Goal: Task Accomplishment & Management: Use online tool/utility

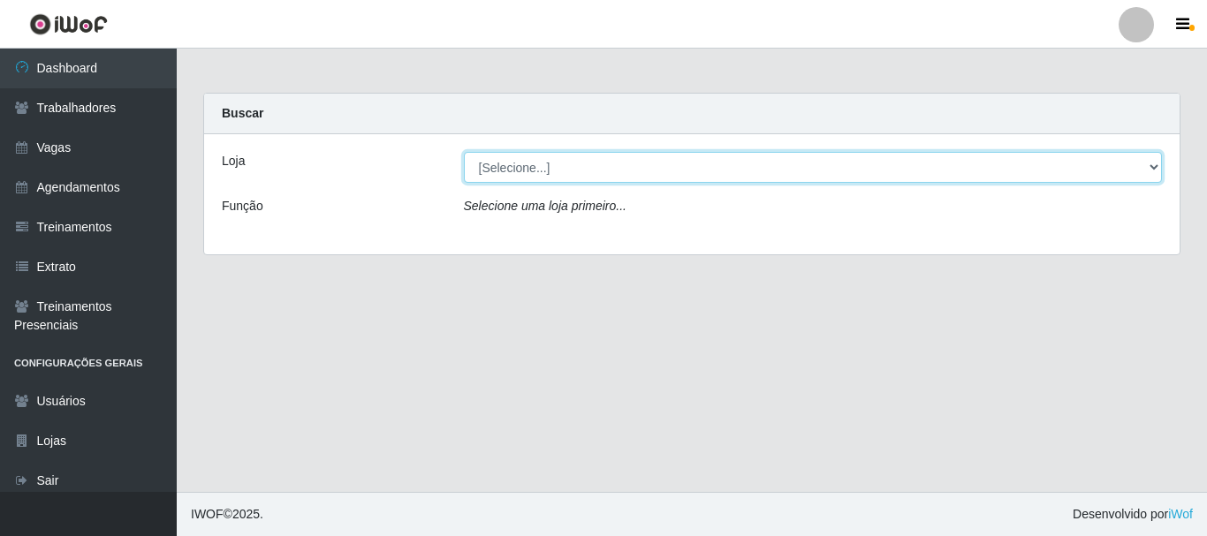
click at [545, 169] on select "[Selecione...] O Cestão - [GEOGRAPHIC_DATA]" at bounding box center [813, 167] width 699 height 31
select select "238"
click at [464, 152] on select "[Selecione...] O Cestão - [GEOGRAPHIC_DATA]" at bounding box center [813, 167] width 699 height 31
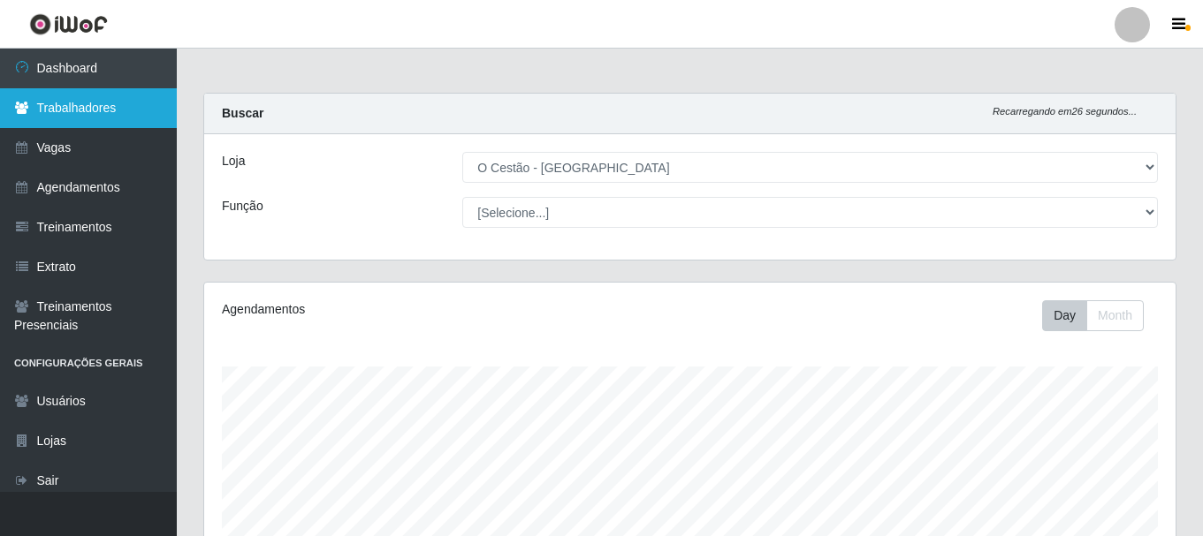
click at [88, 104] on link "Trabalhadores" at bounding box center [88, 108] width 177 height 40
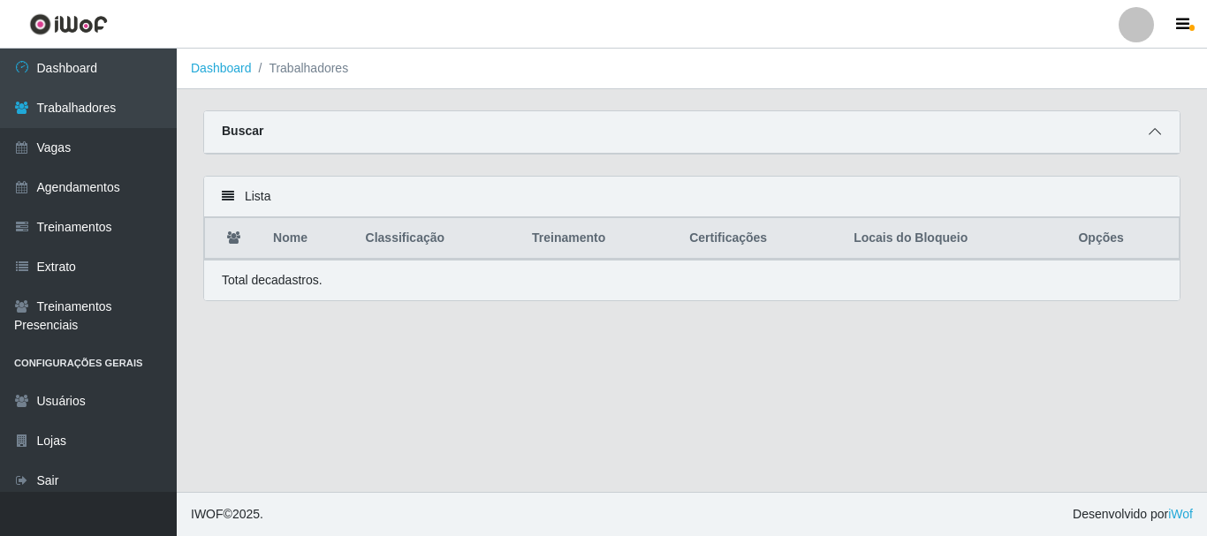
click at [1164, 126] on span at bounding box center [1155, 132] width 21 height 20
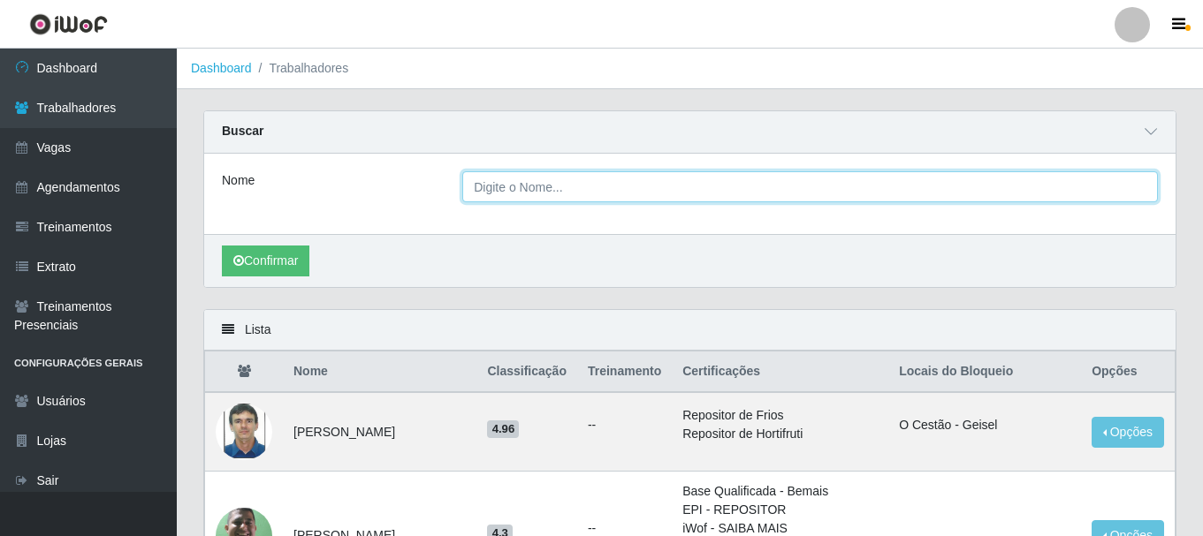
click at [913, 199] on input "Nome" at bounding box center [810, 186] width 696 height 31
type input "[PERSON_NAME]"
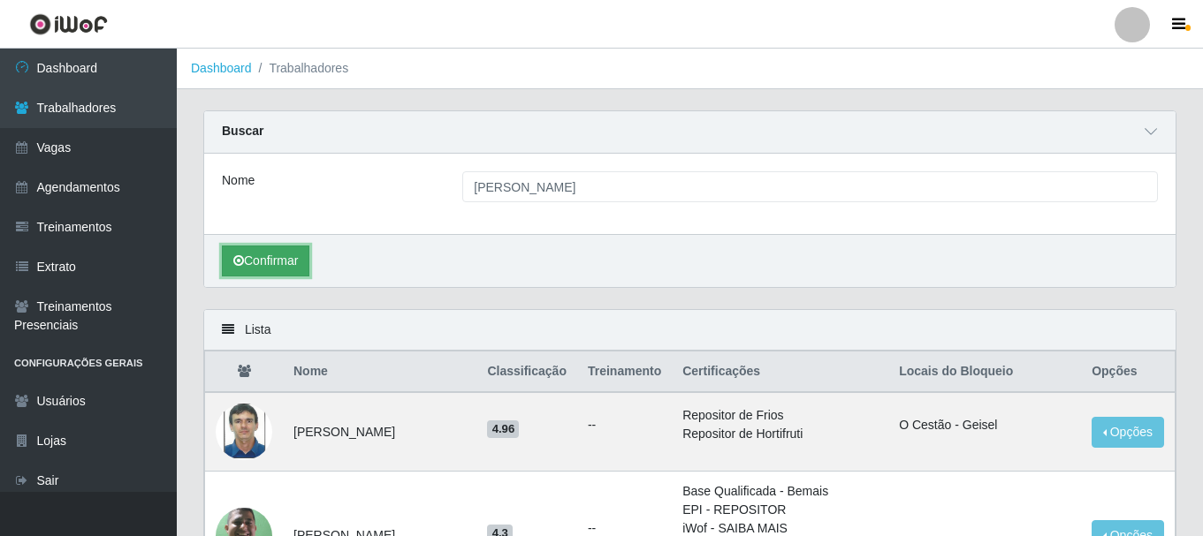
click at [294, 262] on button "Confirmar" at bounding box center [266, 261] width 88 height 31
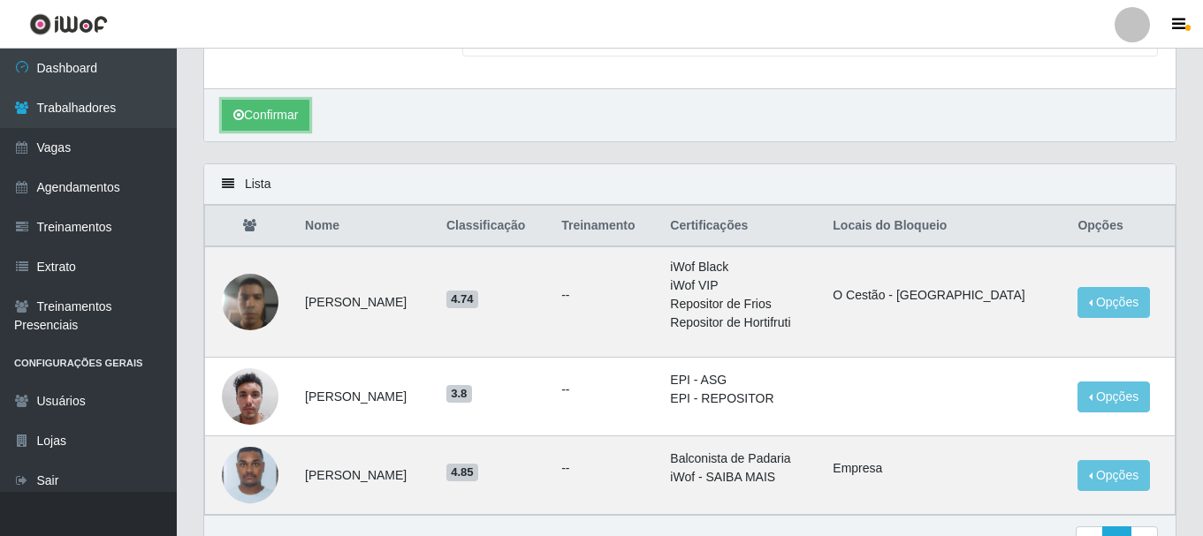
scroll to position [177, 0]
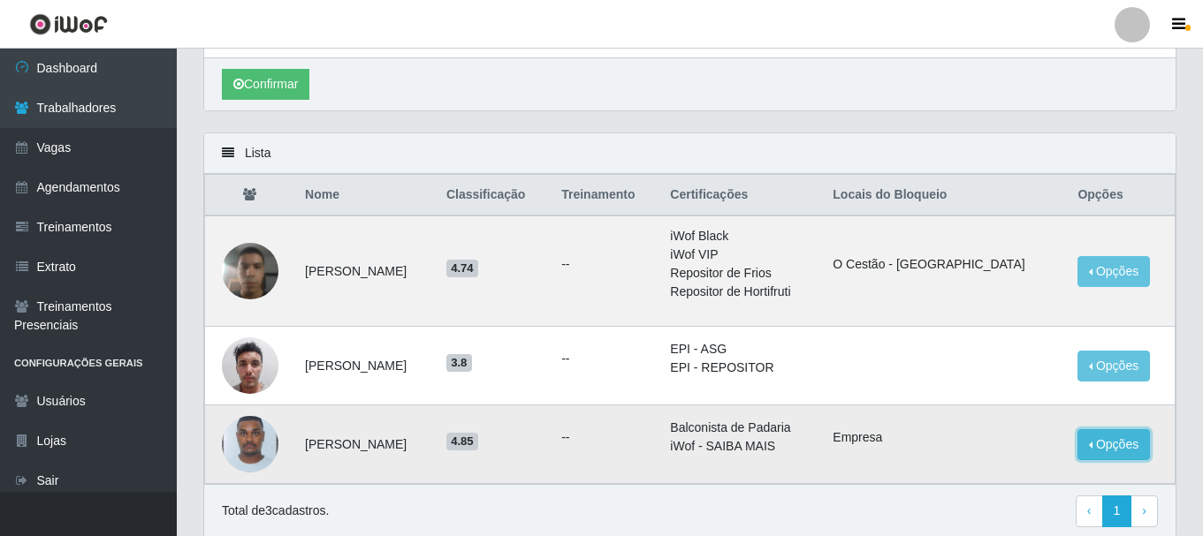
click at [1080, 451] on button "Opções" at bounding box center [1113, 445] width 72 height 31
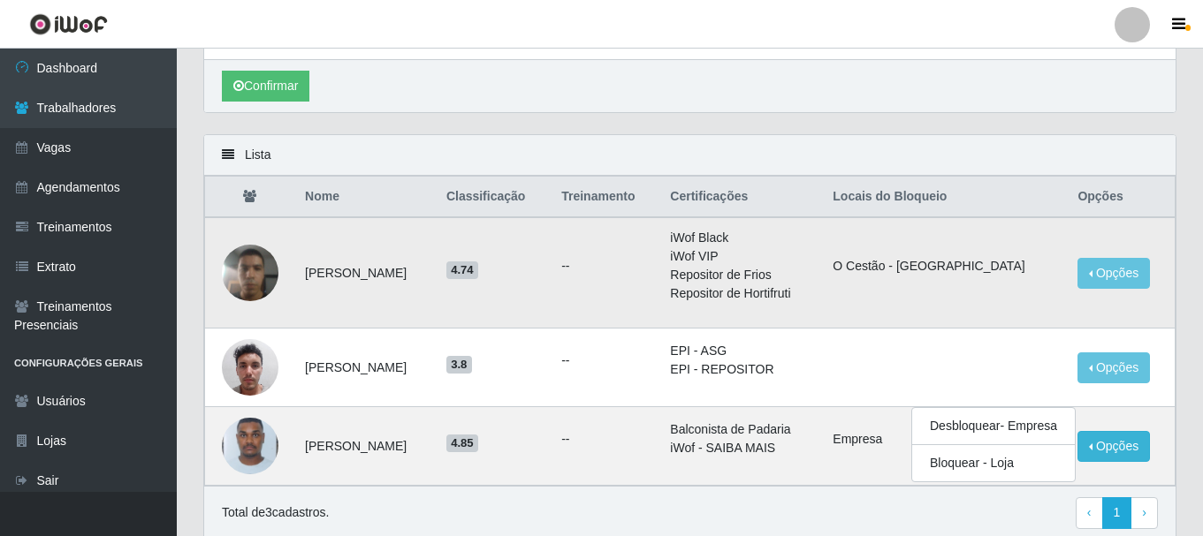
click at [1001, 309] on td "O Cestão - [GEOGRAPHIC_DATA]" at bounding box center [944, 272] width 245 height 111
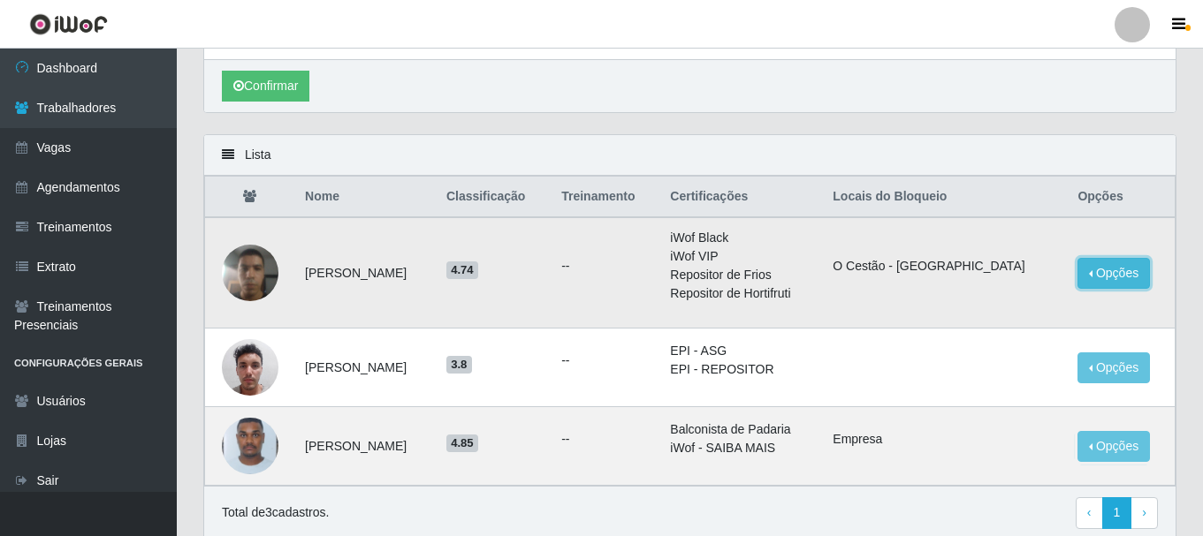
click at [1112, 275] on button "Opções" at bounding box center [1113, 273] width 72 height 31
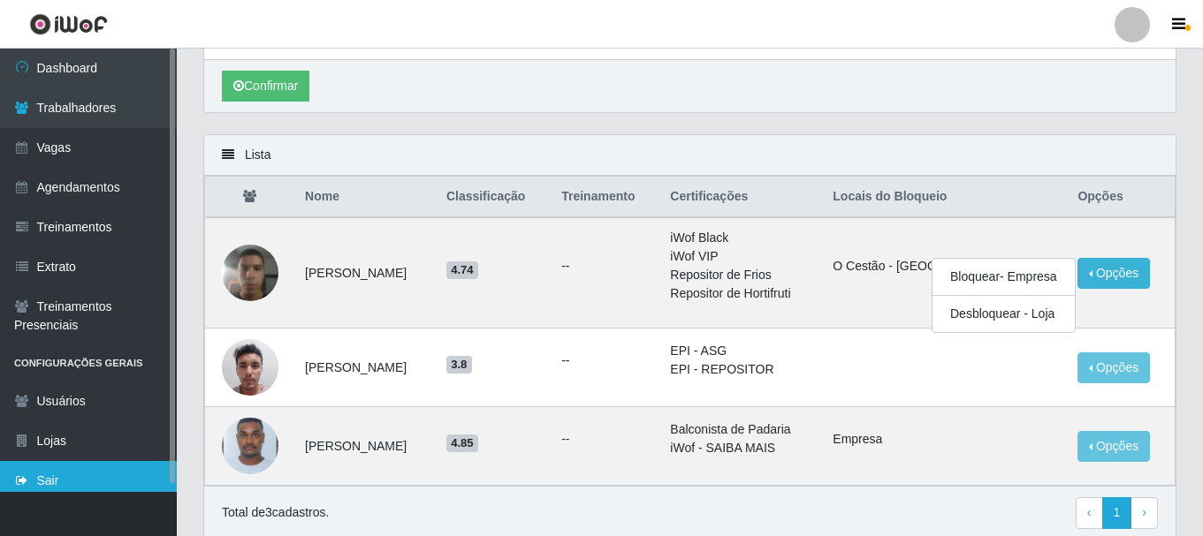
click at [36, 480] on link "Sair" at bounding box center [88, 481] width 177 height 40
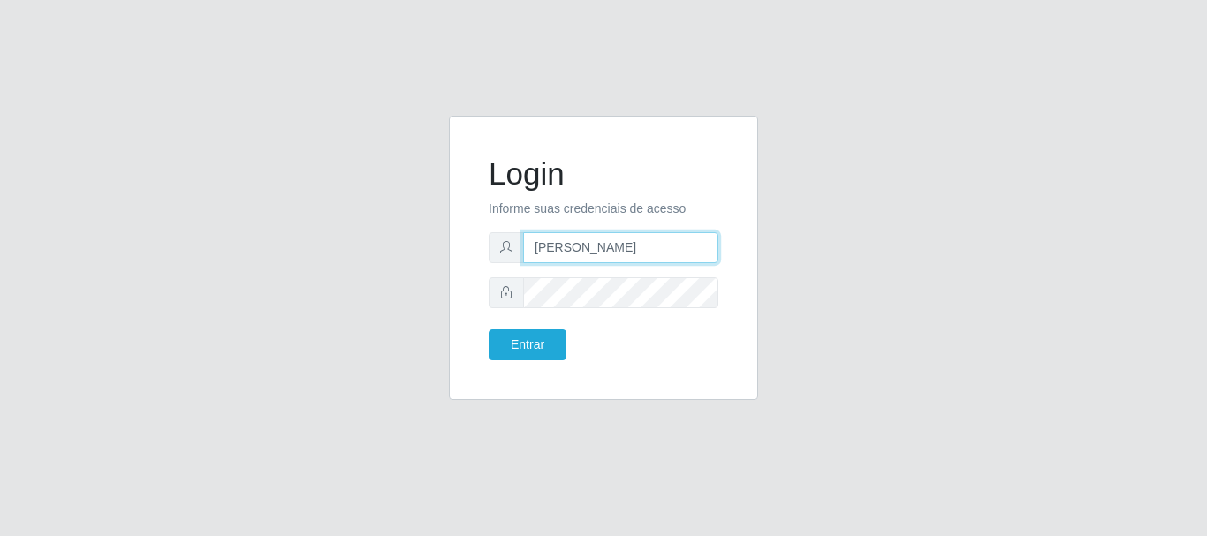
click at [680, 256] on input "[PERSON_NAME]" at bounding box center [620, 247] width 195 height 31
type input "J"
click at [660, 264] on form "Login Informe suas credenciais de acesso Entrar" at bounding box center [604, 258] width 230 height 205
click at [668, 249] on input "text" at bounding box center [620, 247] width 195 height 31
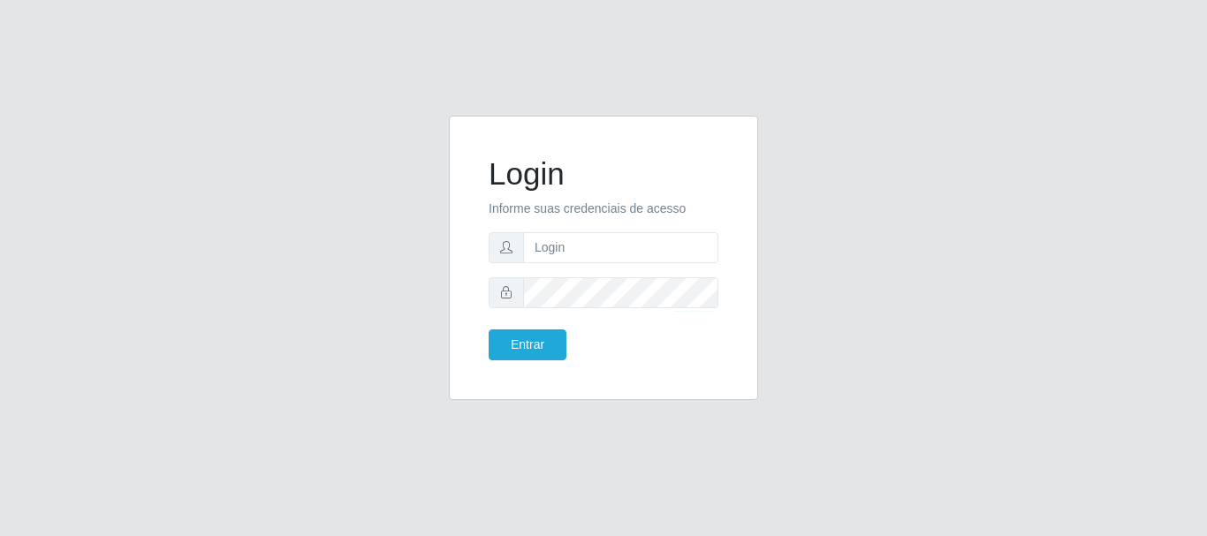
click at [821, 44] on div "Login Informe suas credenciais de acesso Entrar" at bounding box center [603, 268] width 1207 height 536
type input "JOSELMA@OCESTAO"
drag, startPoint x: 659, startPoint y: 247, endPoint x: 127, endPoint y: 284, distance: 533.4
click at [145, 293] on div "Login Informe suas credenciais de acesso JOSELMA@OCESTAO Entrar" at bounding box center [604, 269] width 1008 height 306
type input "paulobayeux@ocestao"
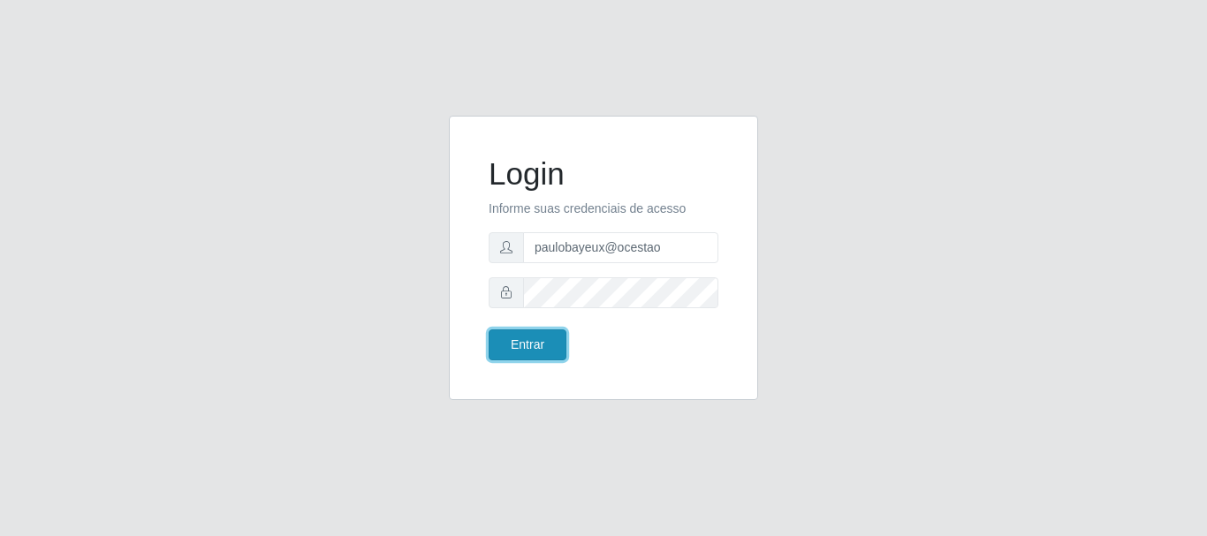
click at [538, 342] on button "Entrar" at bounding box center [528, 345] width 78 height 31
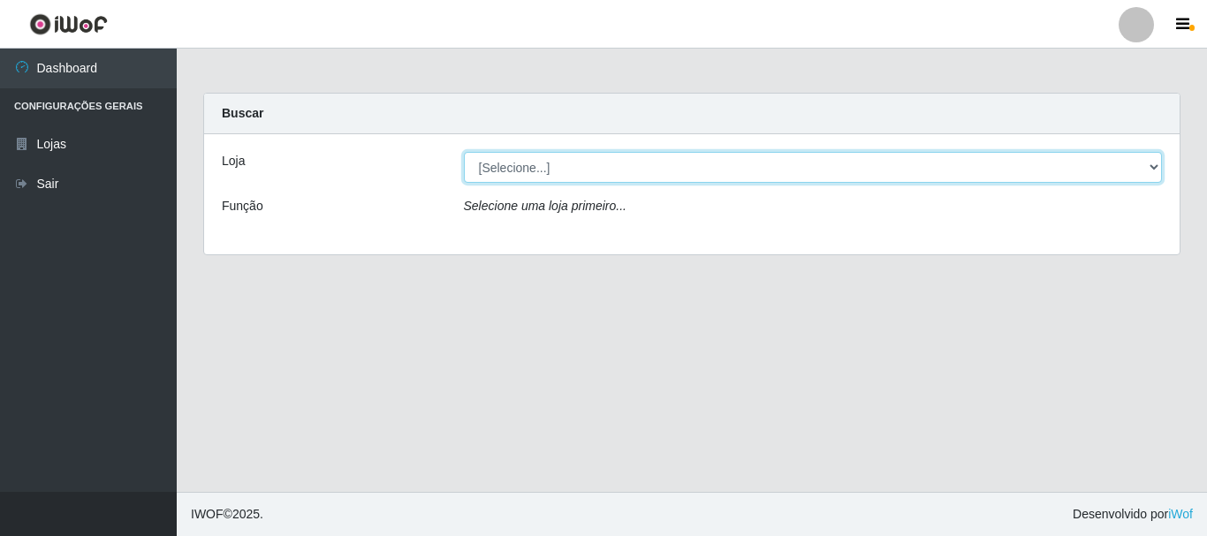
click at [1155, 164] on select "[Selecione...] O Cestão - [GEOGRAPHIC_DATA]" at bounding box center [813, 167] width 699 height 31
select select "238"
click at [464, 152] on select "[Selecione...] O Cestão - [GEOGRAPHIC_DATA]" at bounding box center [813, 167] width 699 height 31
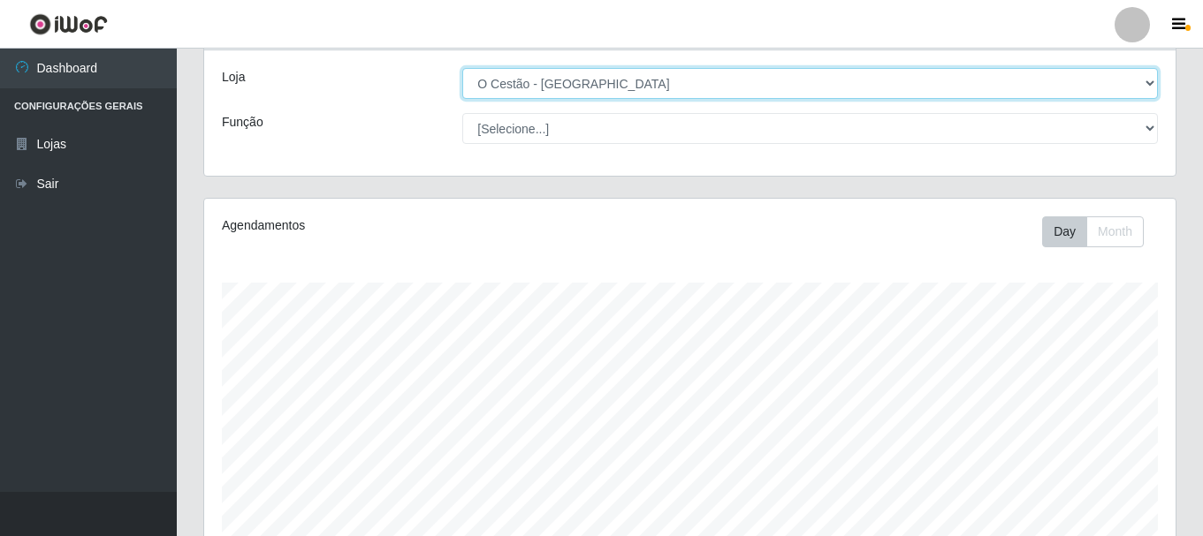
scroll to position [480, 0]
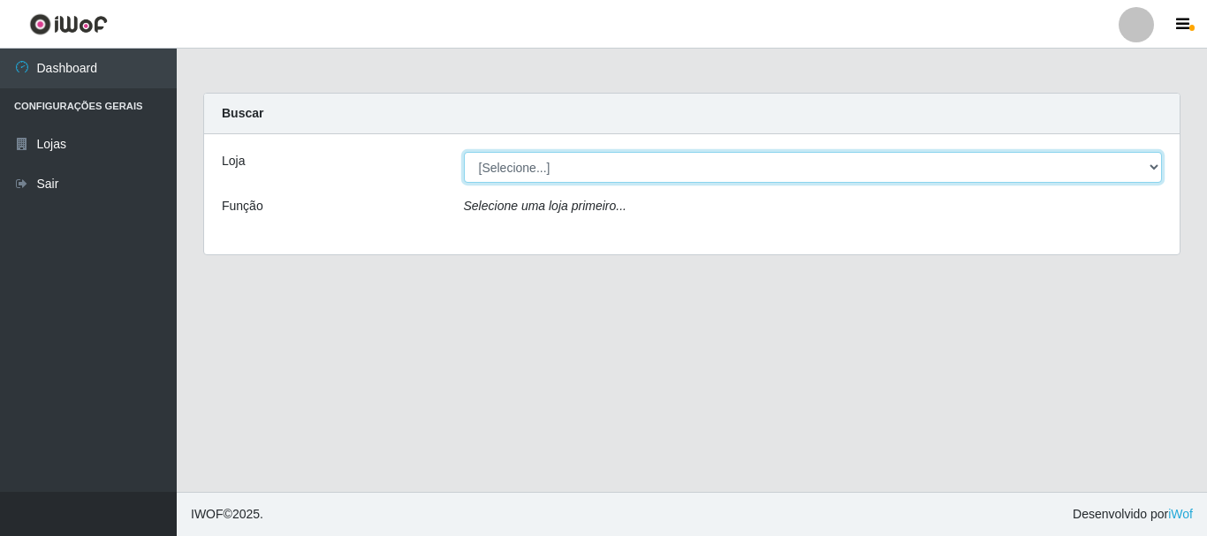
click at [716, 158] on select "[Selecione...] O Cestão - [GEOGRAPHIC_DATA]" at bounding box center [813, 167] width 699 height 31
select select "238"
click at [464, 152] on select "[Selecione...] O Cestão - [GEOGRAPHIC_DATA]" at bounding box center [813, 167] width 699 height 31
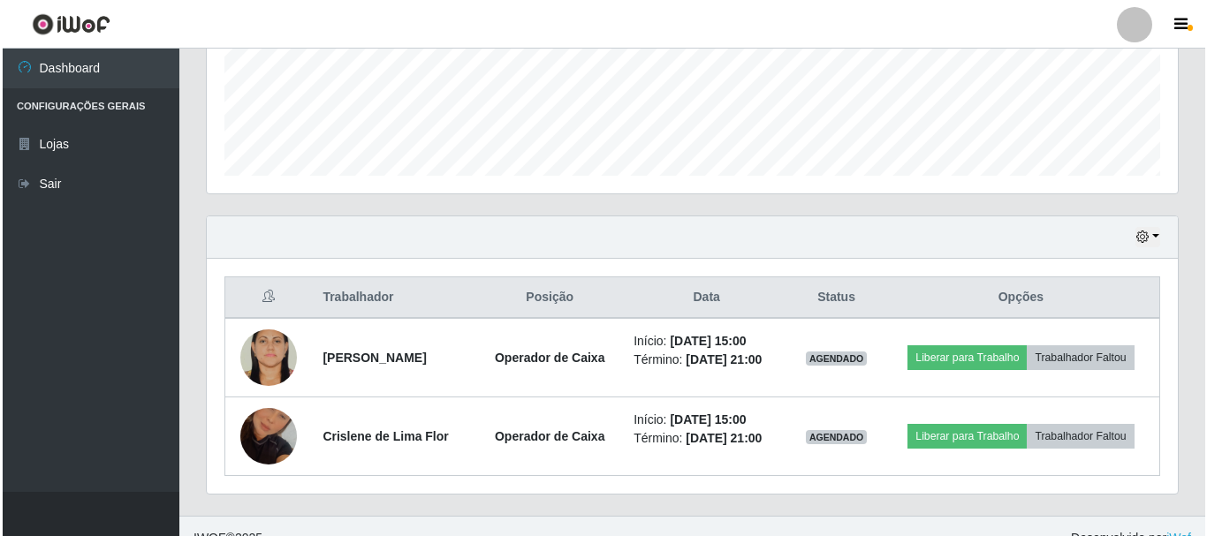
scroll to position [480, 0]
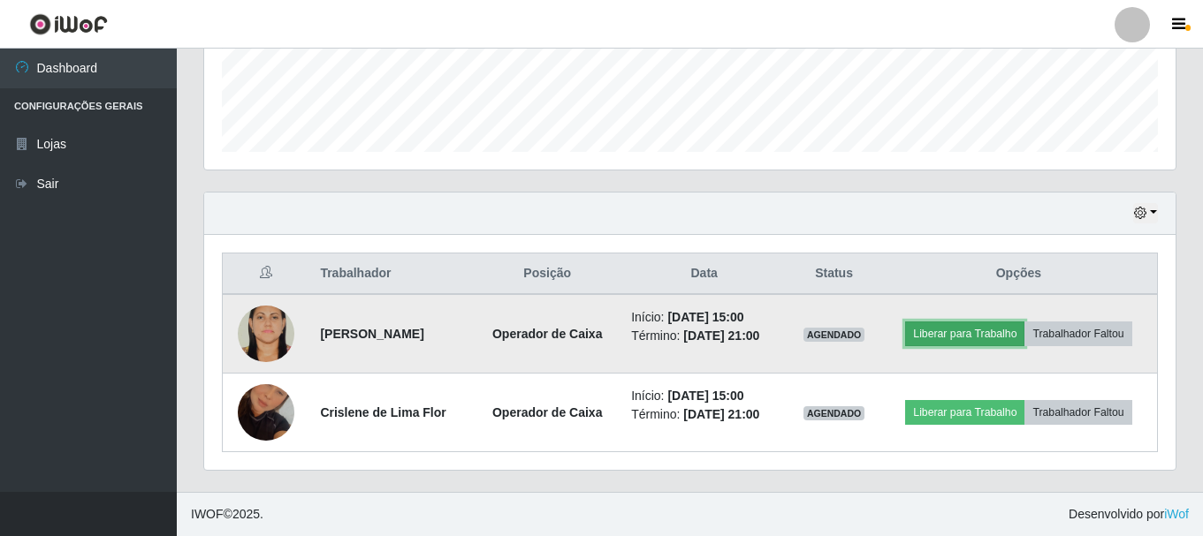
click at [921, 329] on button "Liberar para Trabalho" at bounding box center [964, 334] width 119 height 25
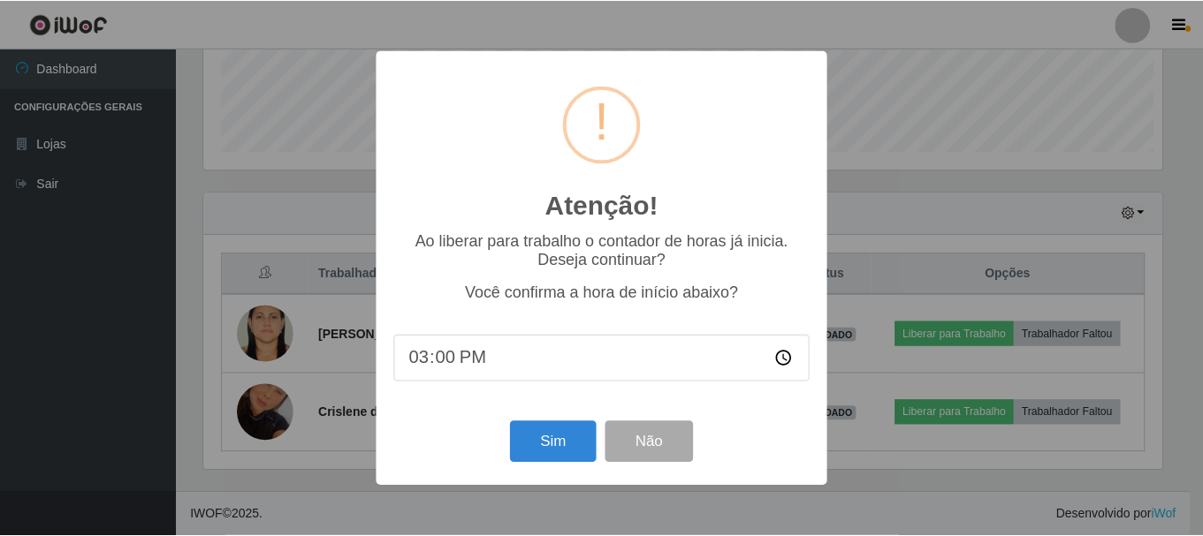
scroll to position [367, 963]
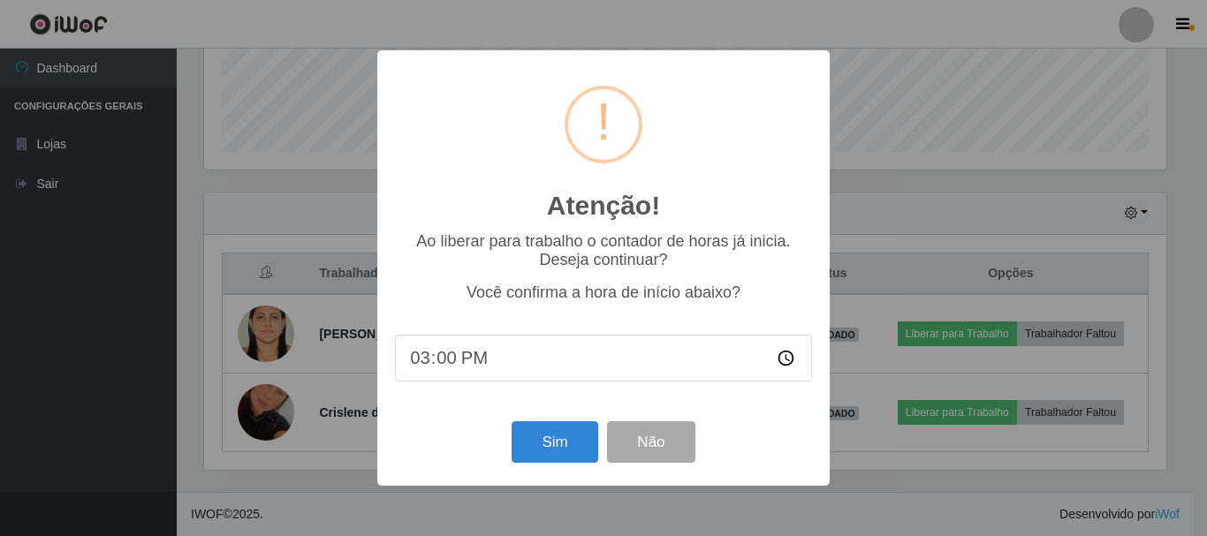
click at [531, 468] on div "Sim Não" at bounding box center [603, 442] width 417 height 50
click at [544, 446] on button "Sim" at bounding box center [555, 443] width 86 height 42
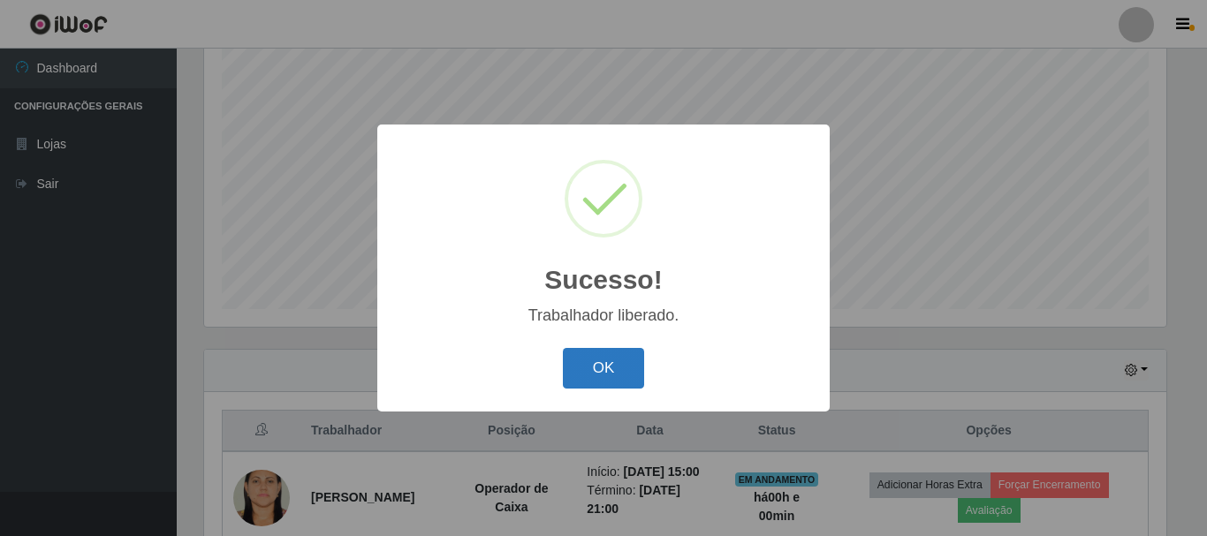
click at [613, 368] on button "OK" at bounding box center [604, 369] width 82 height 42
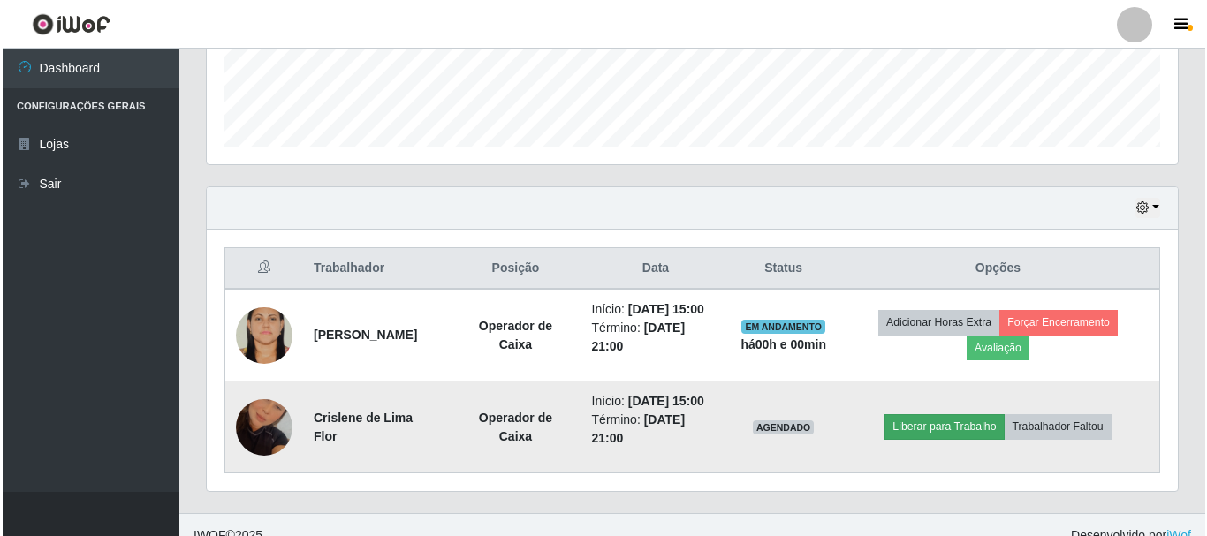
scroll to position [506, 0]
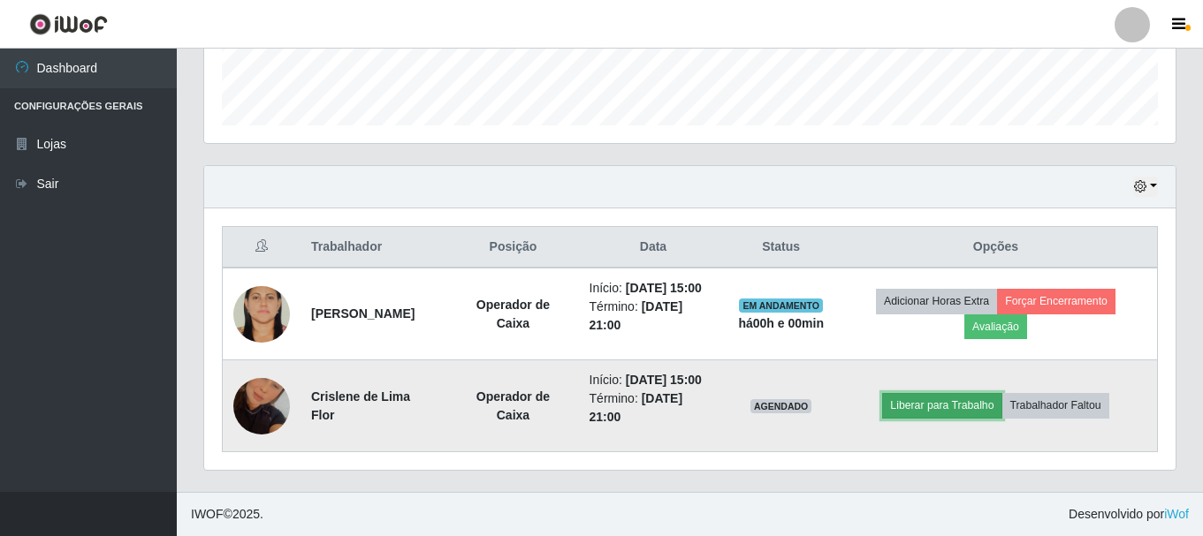
click at [939, 412] on button "Liberar para Trabalho" at bounding box center [941, 405] width 119 height 25
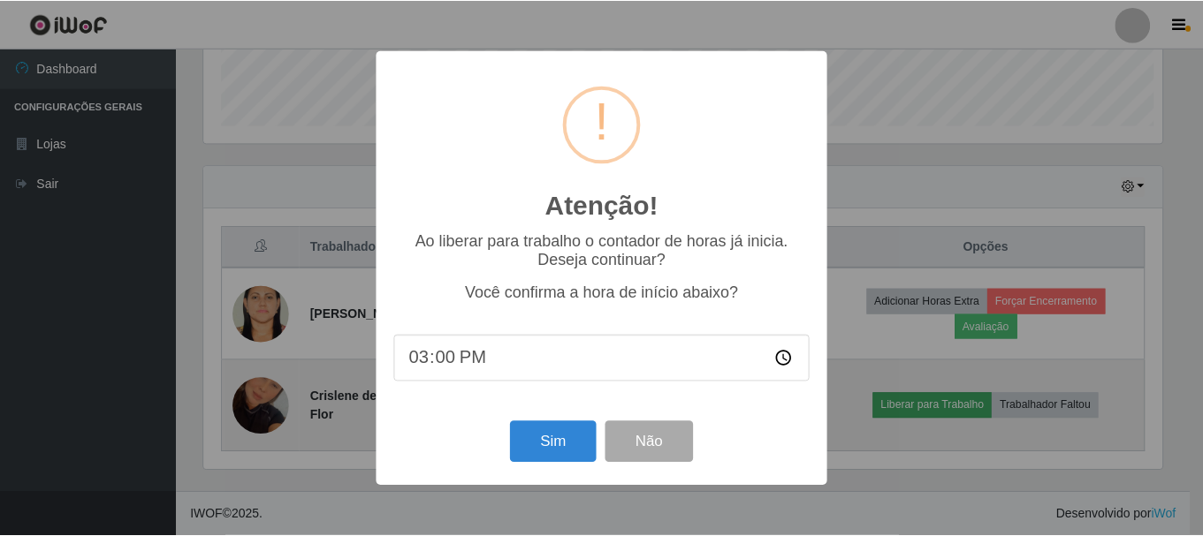
scroll to position [367, 963]
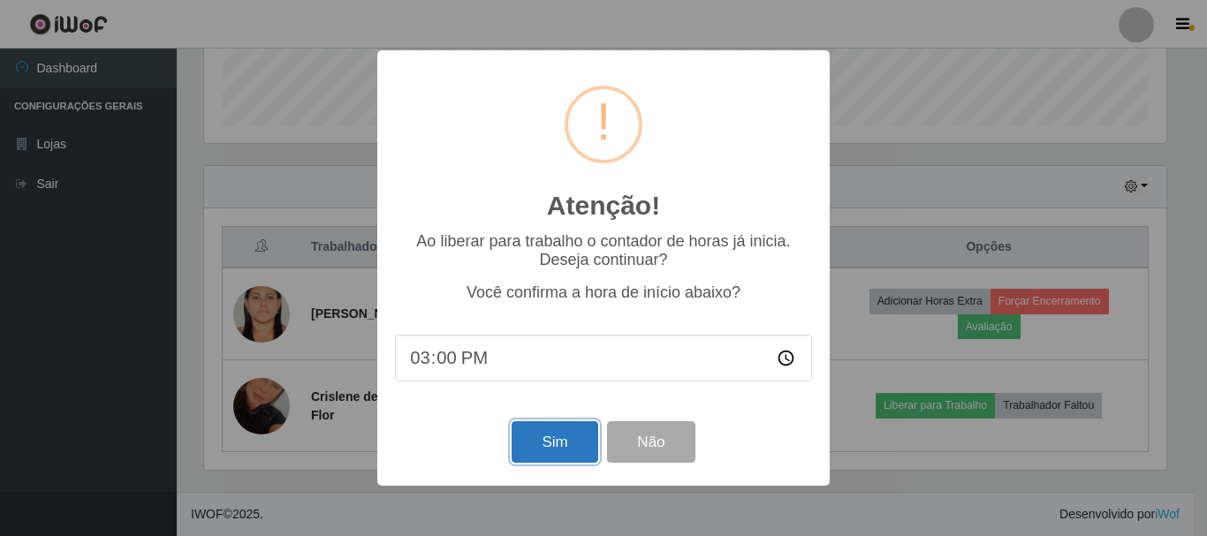
click at [550, 441] on button "Sim" at bounding box center [555, 443] width 86 height 42
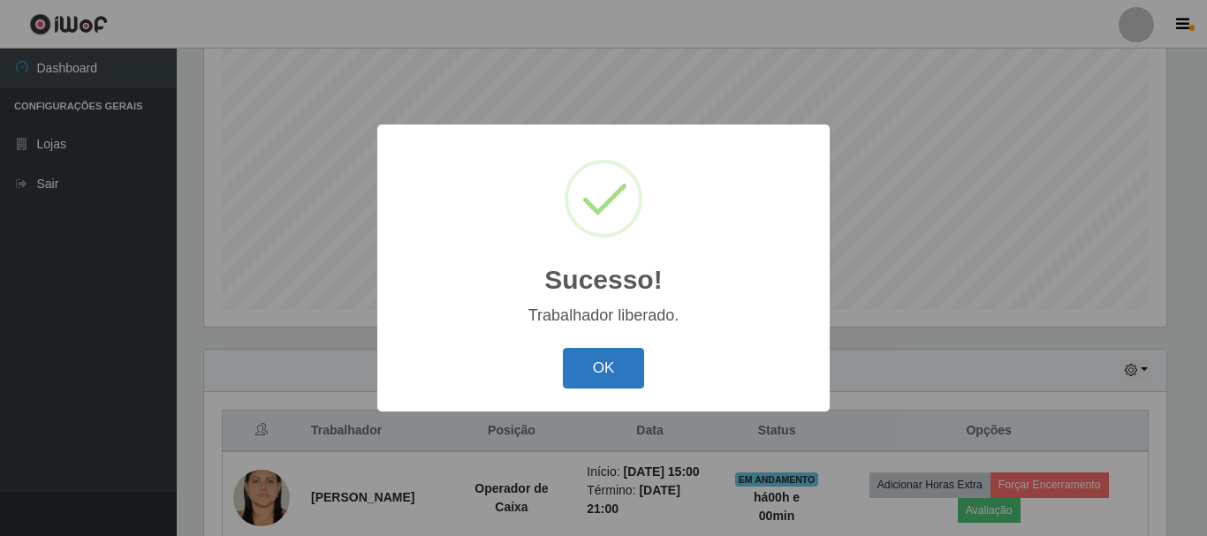
click at [593, 363] on button "OK" at bounding box center [604, 369] width 82 height 42
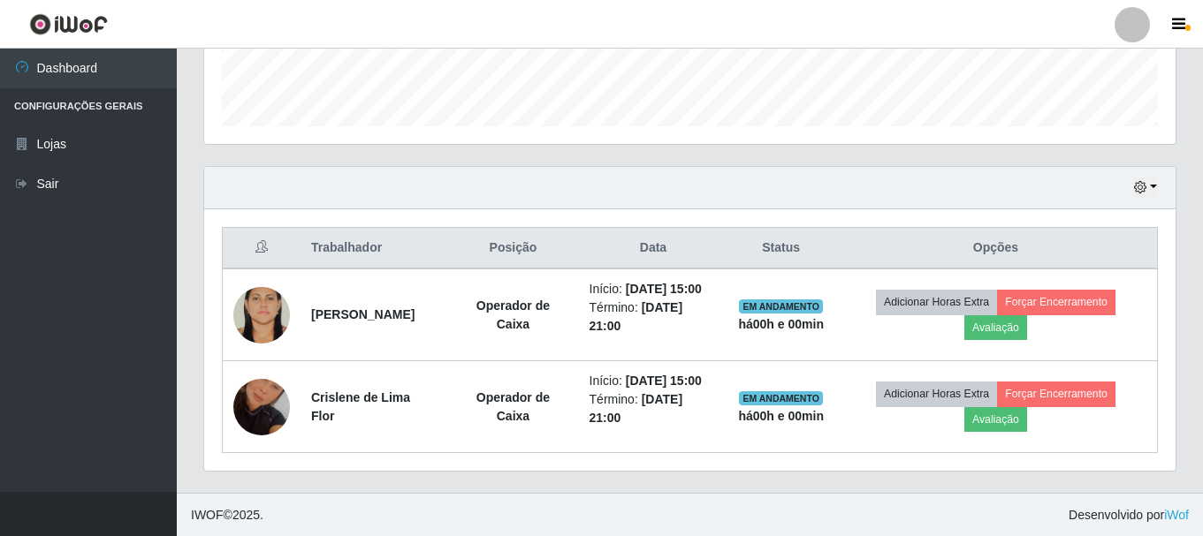
scroll to position [506, 0]
